Goal: Check status

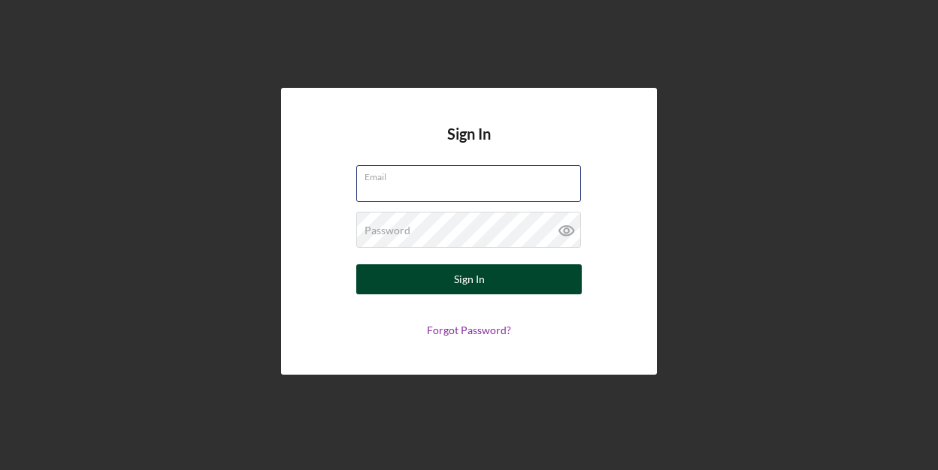
type input "[EMAIL_ADDRESS][DOMAIN_NAME]"
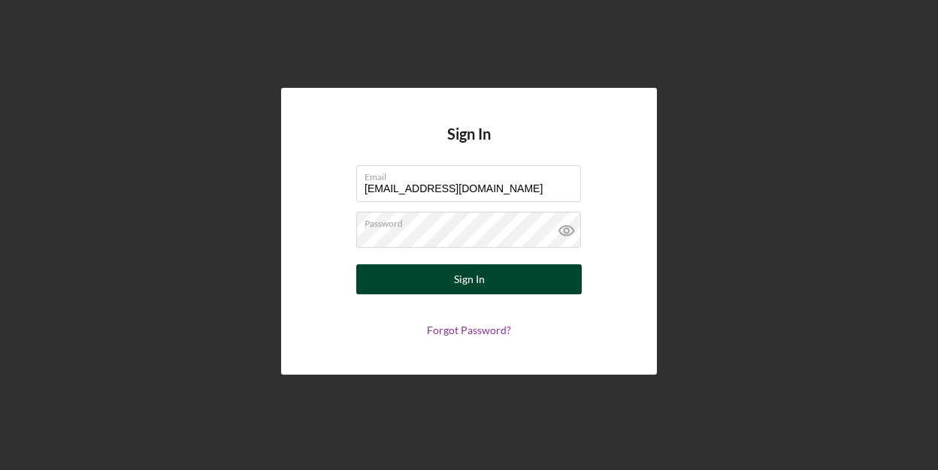
click at [497, 271] on button "Sign In" at bounding box center [468, 279] width 225 height 30
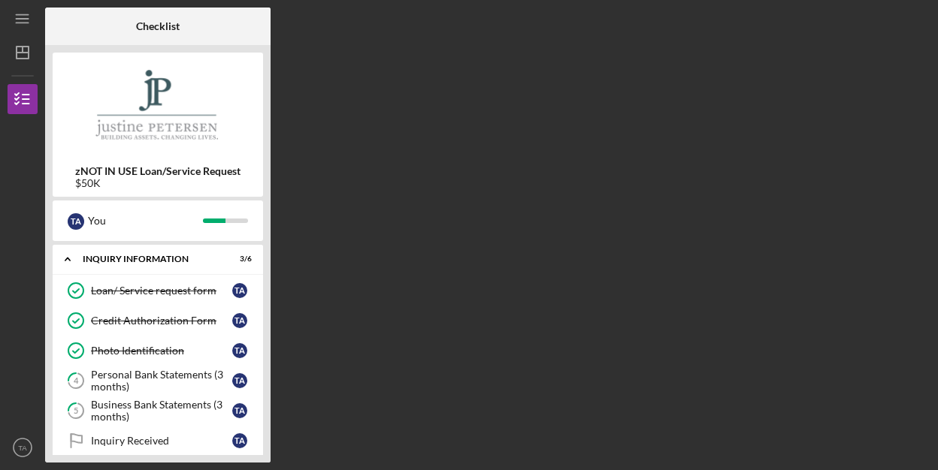
click at [380, 156] on div "Checklist zNOT IN USE Loan/Service Request $50K T A You Icon/Expander Inquiry I…" at bounding box center [487, 235] width 885 height 455
